Goal: Information Seeking & Learning: Learn about a topic

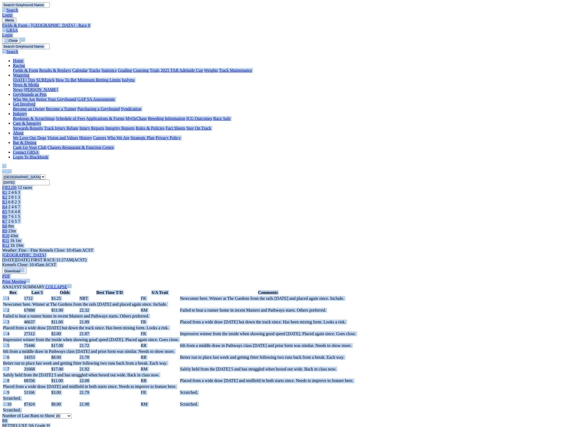
click at [18, 28] on img at bounding box center [10, 30] width 16 height 5
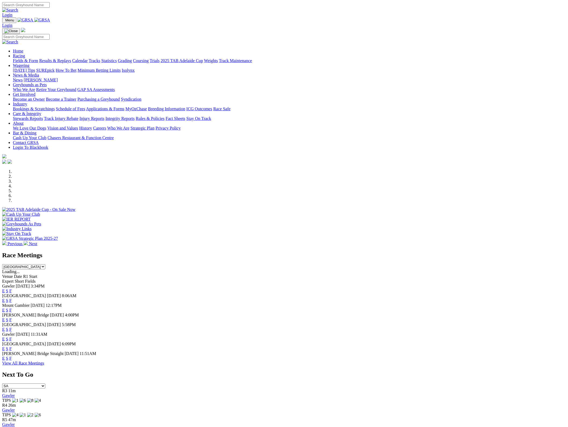
select select "QLD"
click at [45, 384] on select "SA NSW NT QLD TAS VIC WA" at bounding box center [23, 386] width 43 height 5
click at [24, 394] on link "Q1 Lakeside" at bounding box center [13, 396] width 22 height 5
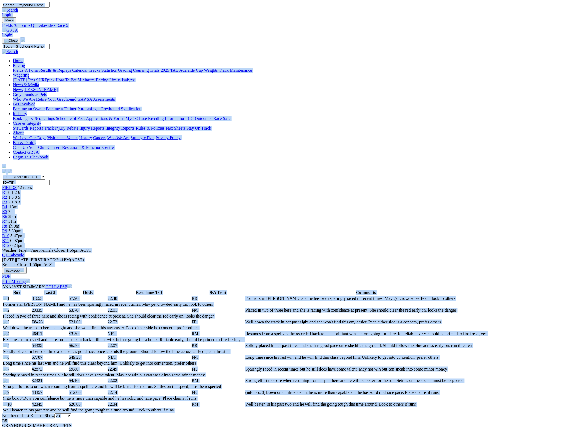
copy body "Login Menu Fields & Form - Q1 Lakeside - Race 5 Login Home Racing Fields & Form…"
click at [18, 28] on img at bounding box center [10, 30] width 16 height 5
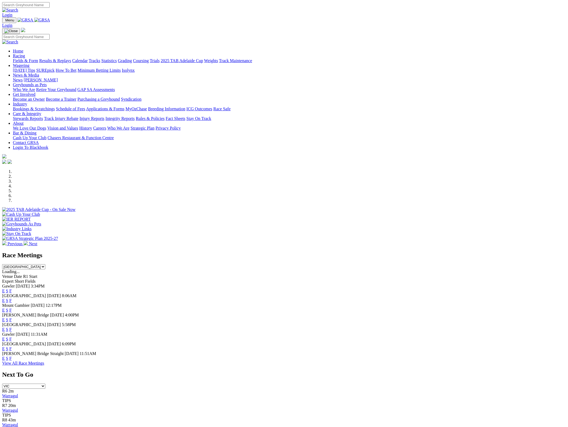
select select "VIC"
click at [18, 394] on link "Warragul" at bounding box center [10, 396] width 16 height 5
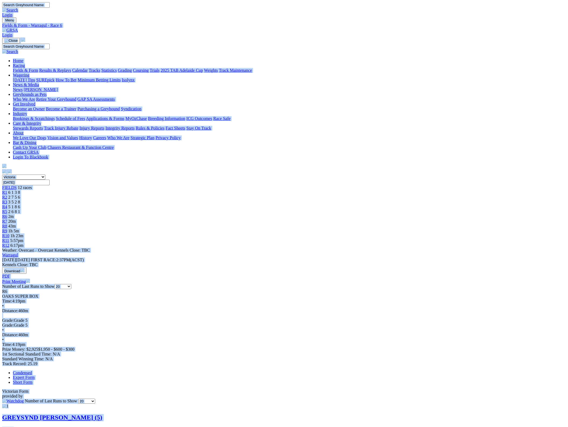
click at [18, 28] on img at bounding box center [10, 30] width 16 height 5
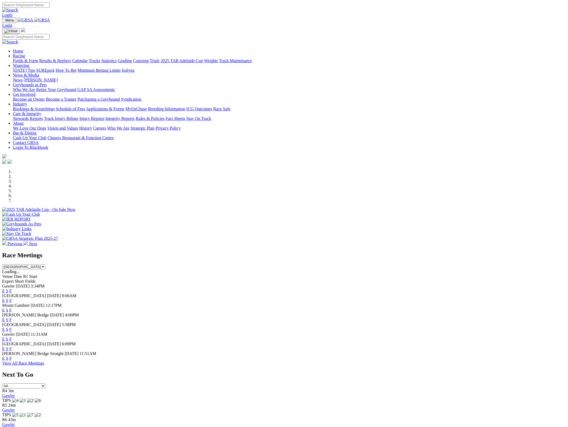
click at [45, 384] on select "SA [GEOGRAPHIC_DATA] [GEOGRAPHIC_DATA] [GEOGRAPHIC_DATA] [GEOGRAPHIC_DATA] [GEO…" at bounding box center [23, 386] width 43 height 5
select select "QLD"
click at [45, 384] on select "SA [GEOGRAPHIC_DATA] [GEOGRAPHIC_DATA] [GEOGRAPHIC_DATA] [GEOGRAPHIC_DATA] [GEO…" at bounding box center [23, 386] width 43 height 5
click at [24, 394] on link "Q1 Lakeside" at bounding box center [13, 396] width 22 height 5
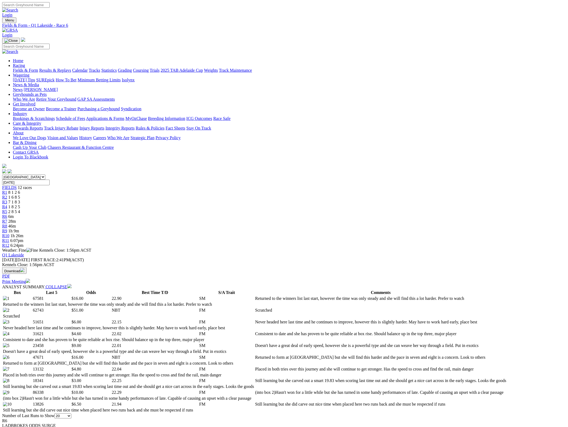
click at [413, 390] on td "(into box 2) Hasn't won for a little while but she has turned in some handy per…" at bounding box center [381, 392] width 252 height 5
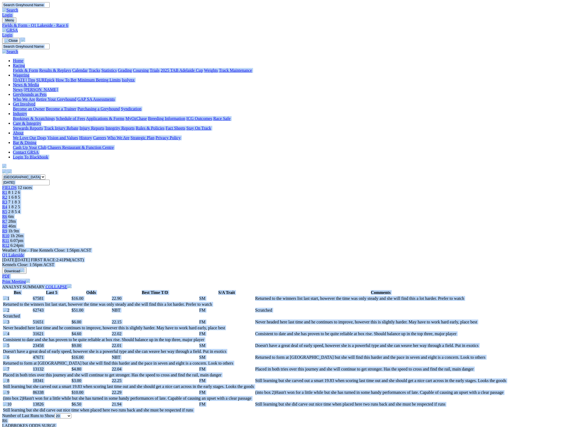
copy body "Login Menu Fields & Form - Q1 Lakeside - Race 6 Login Home Racing Fields & Form…"
